Goal: Information Seeking & Learning: Learn about a topic

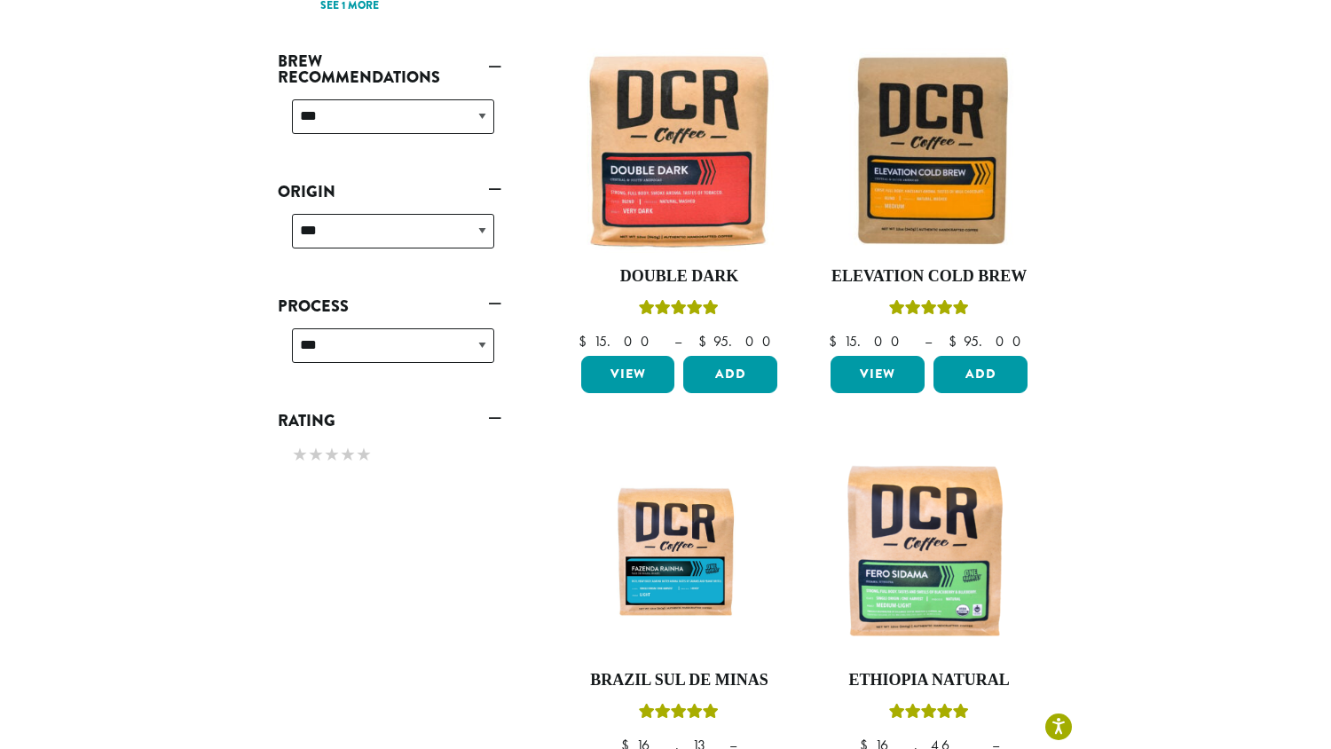
scroll to position [1427, 0]
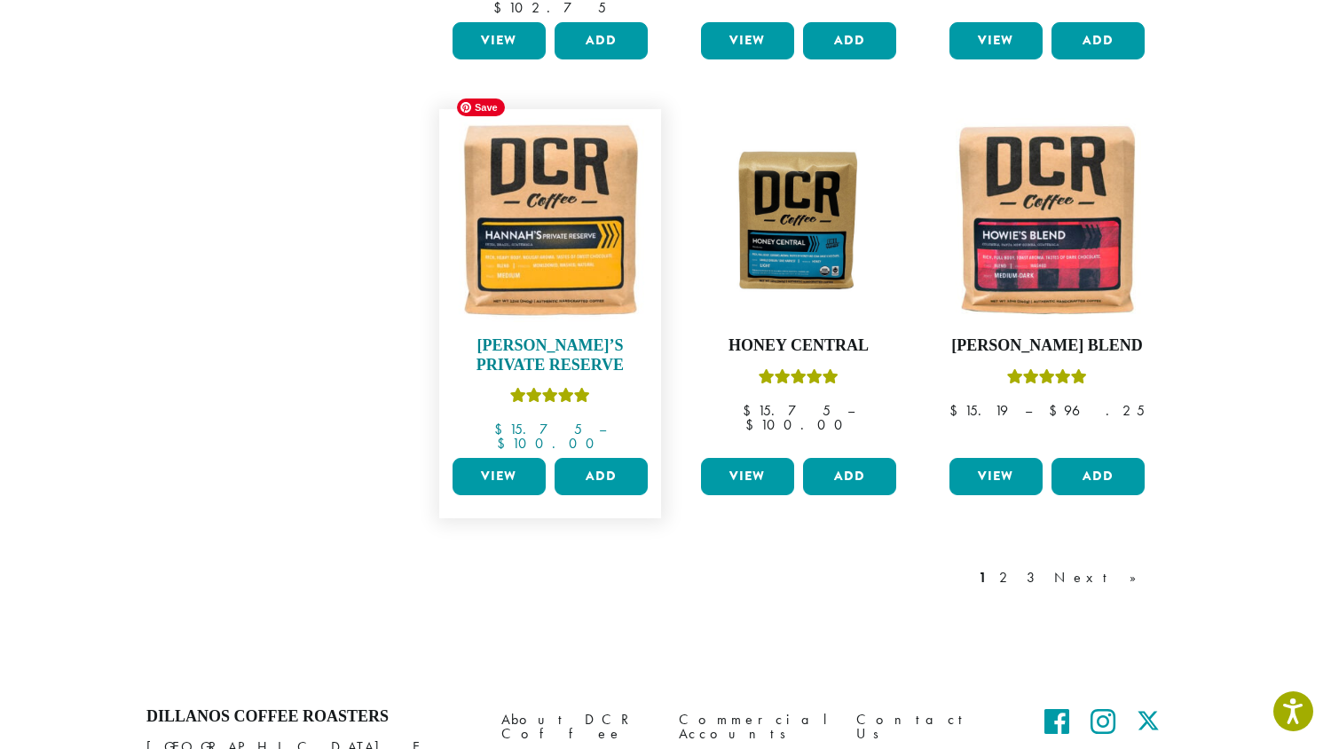
click at [566, 241] on img at bounding box center [550, 220] width 204 height 204
click at [761, 336] on h4 "Honey Central" at bounding box center [799, 346] width 204 height 20
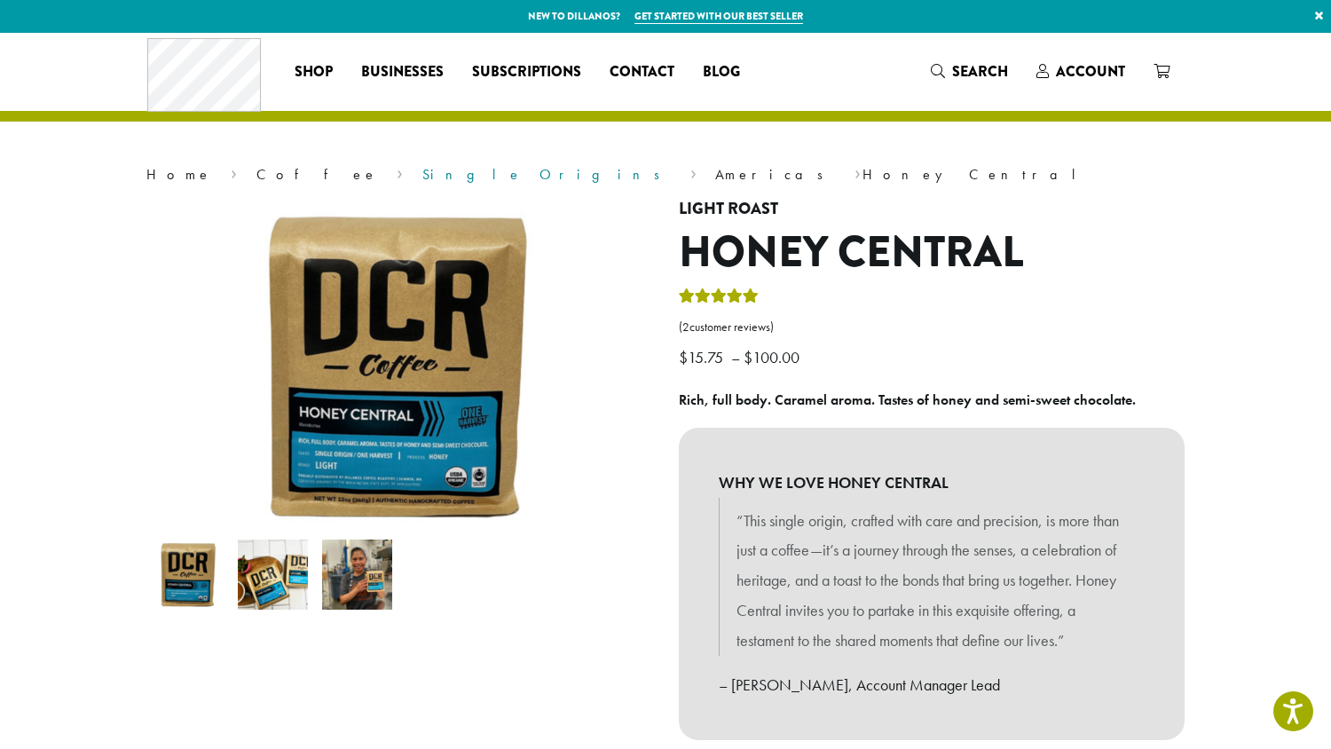
click at [422, 178] on link "Single Origins" at bounding box center [546, 174] width 249 height 19
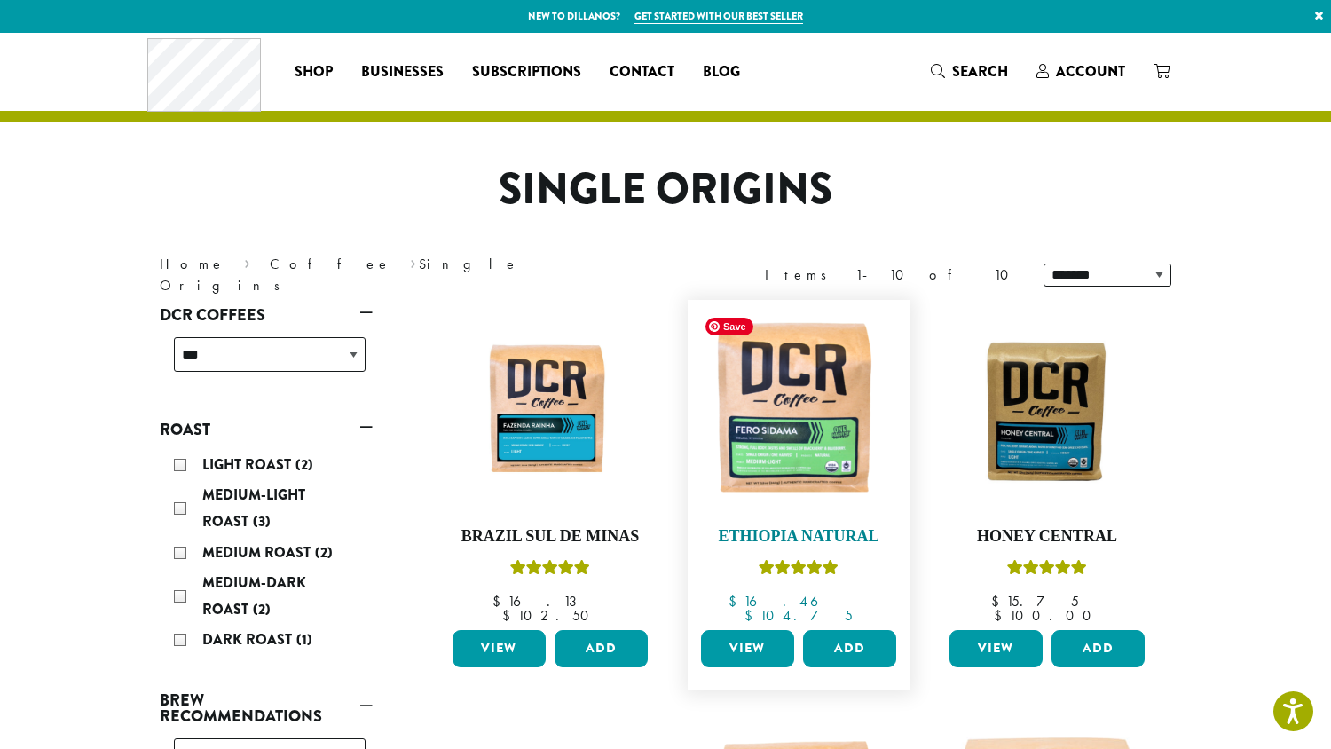
click at [777, 453] on img at bounding box center [799, 411] width 204 height 204
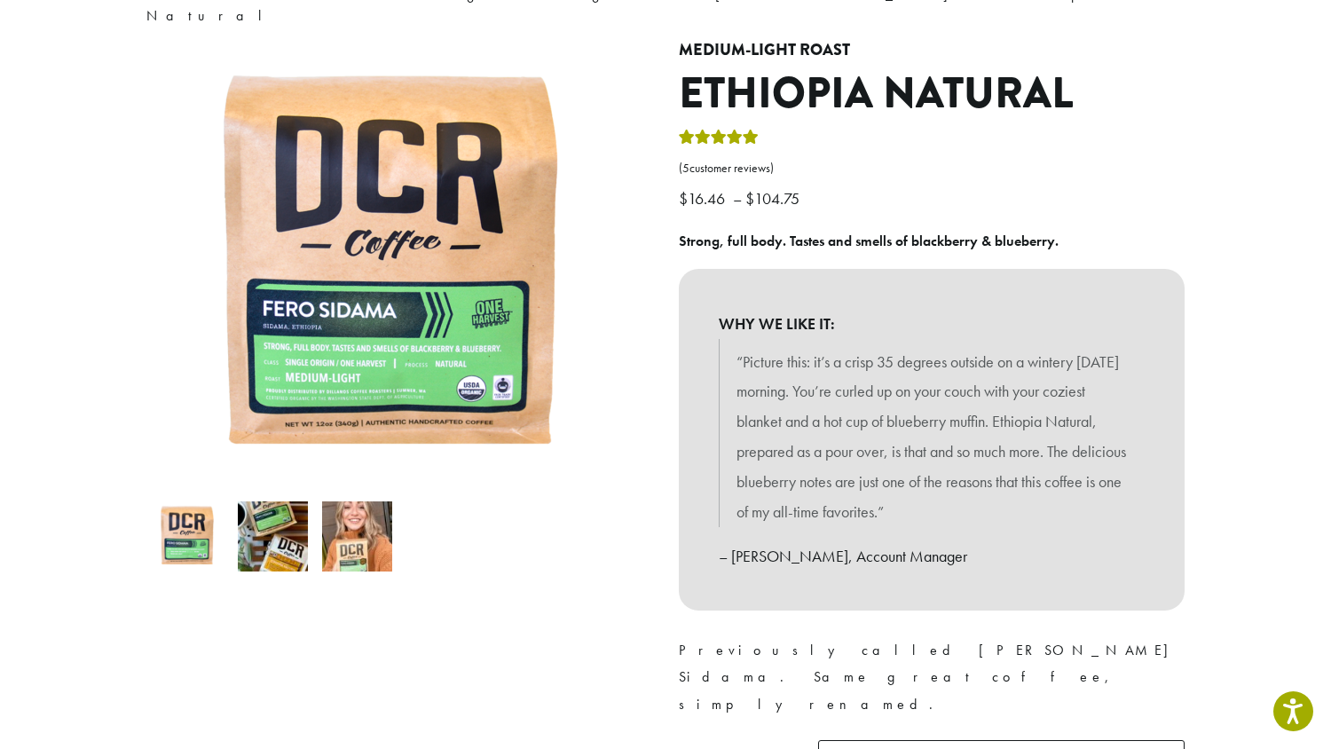
scroll to position [179, 0]
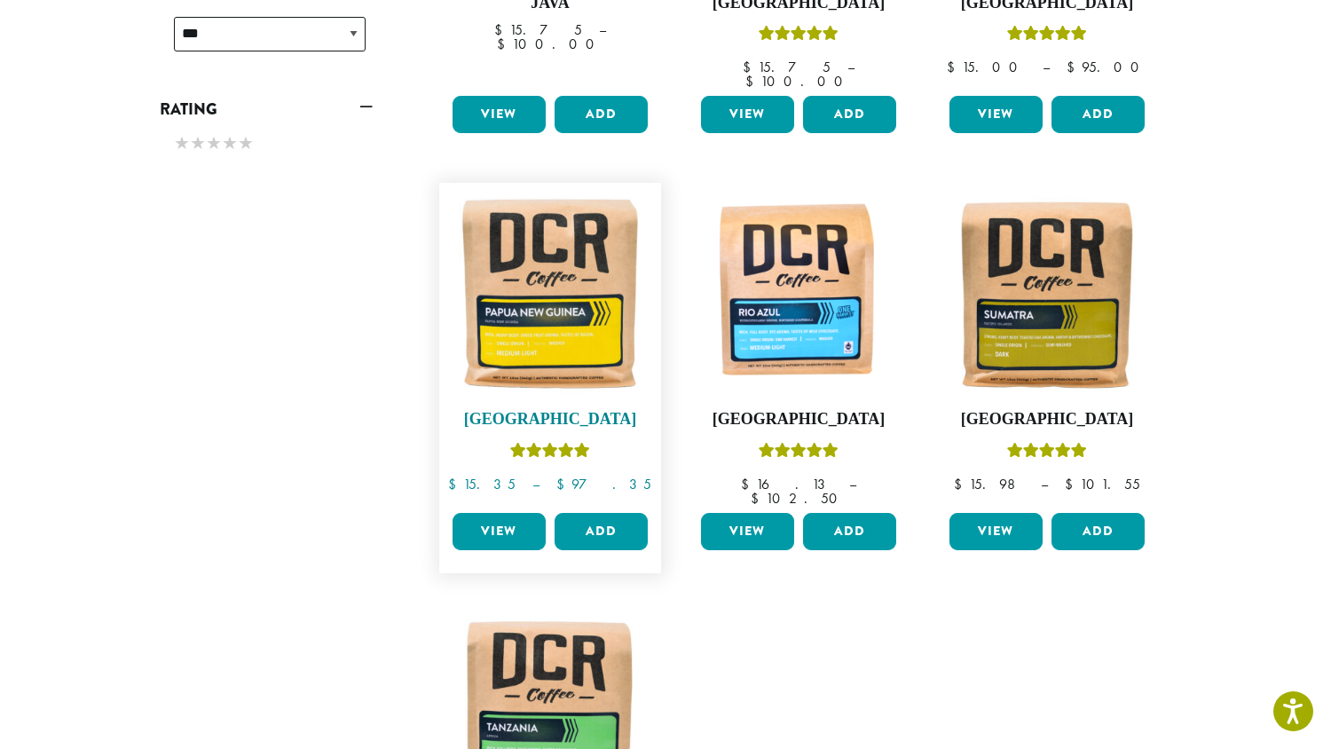
scroll to position [948, 0]
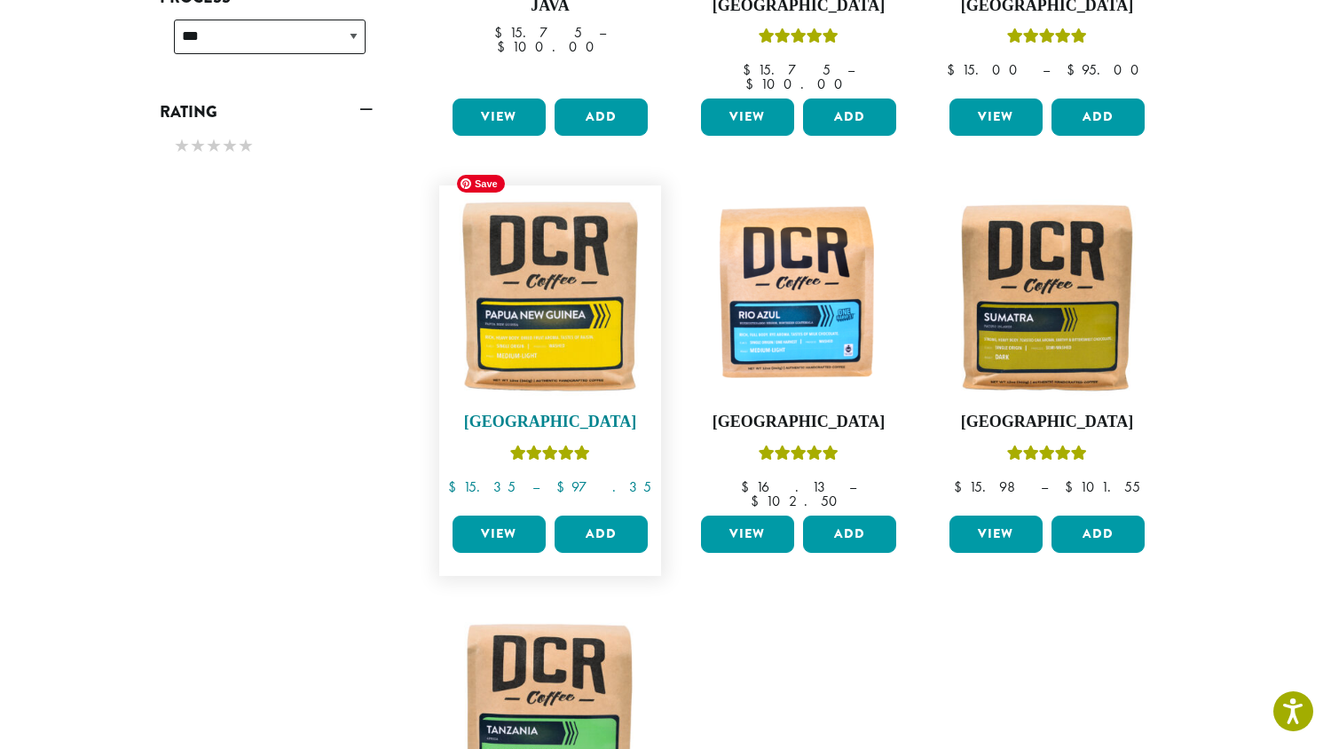
click at [604, 320] on img at bounding box center [550, 296] width 204 height 204
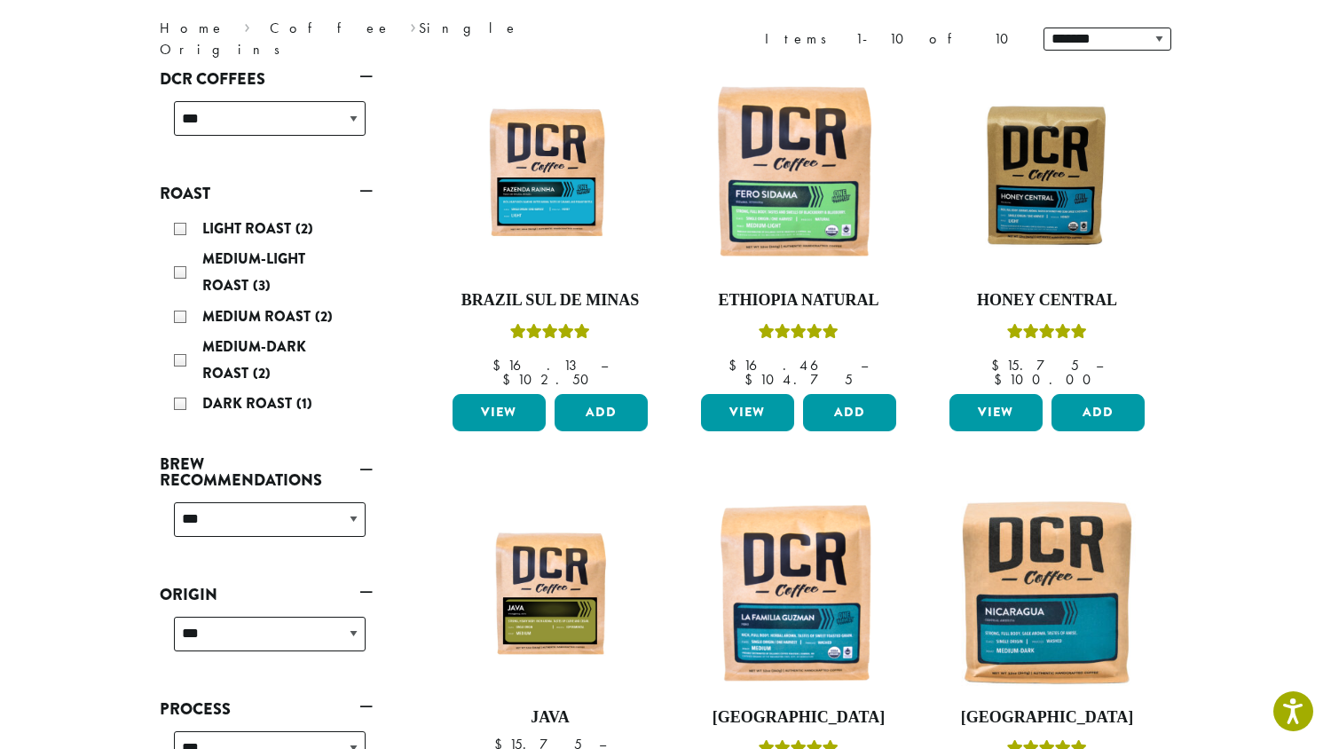
scroll to position [235, 0]
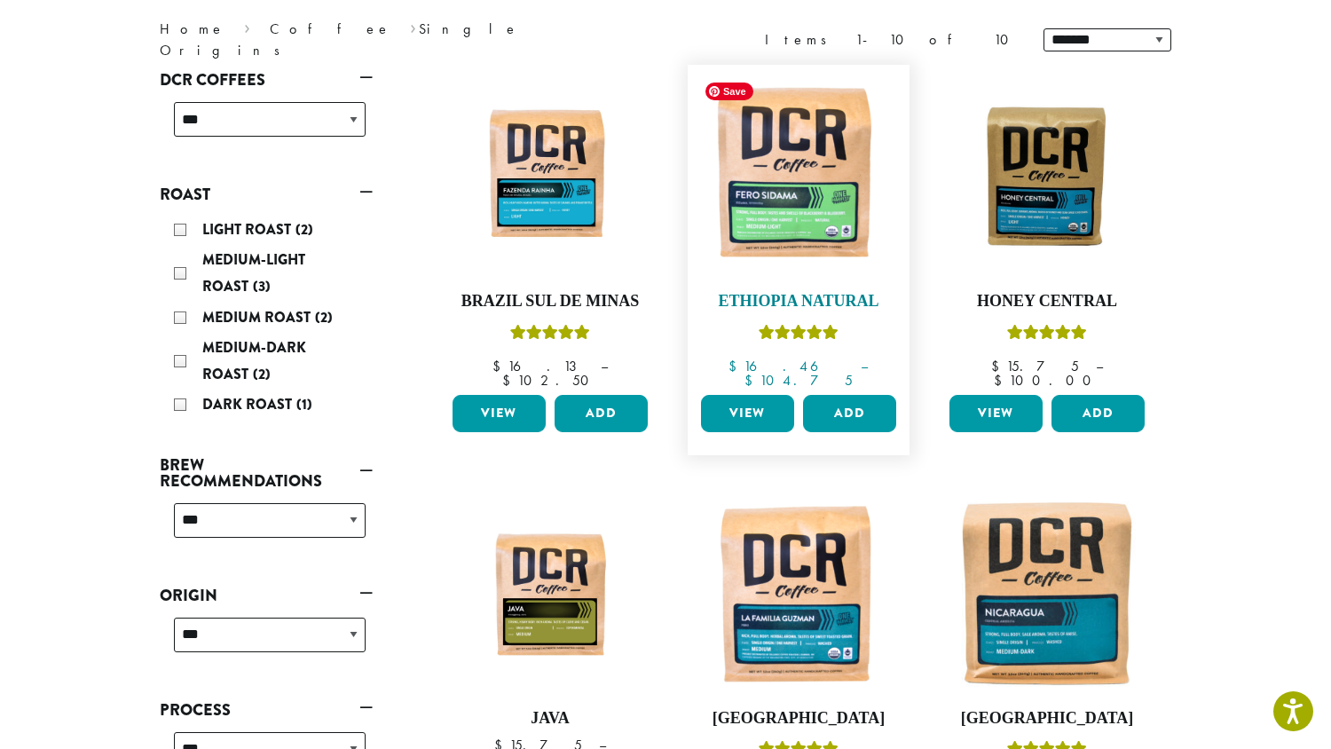
click at [802, 225] on img at bounding box center [799, 176] width 204 height 204
